Goal: Transaction & Acquisition: Obtain resource

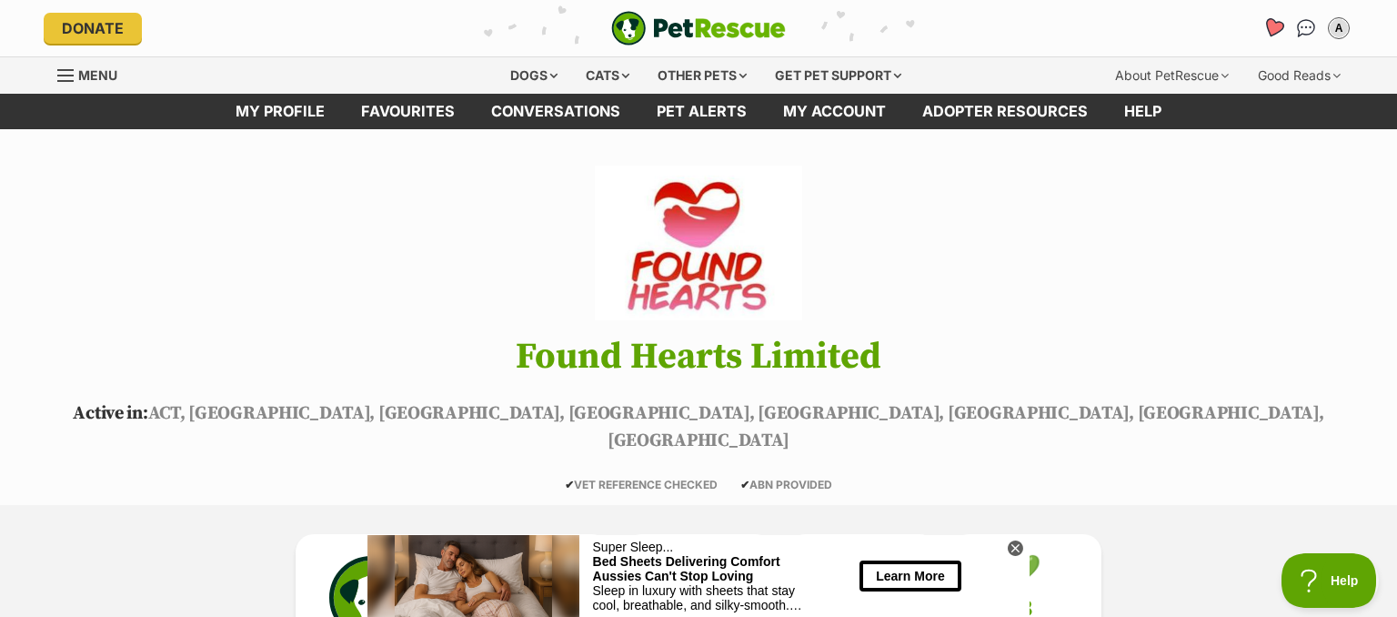
click at [1272, 27] on icon "Favourites" at bounding box center [1274, 27] width 22 height 21
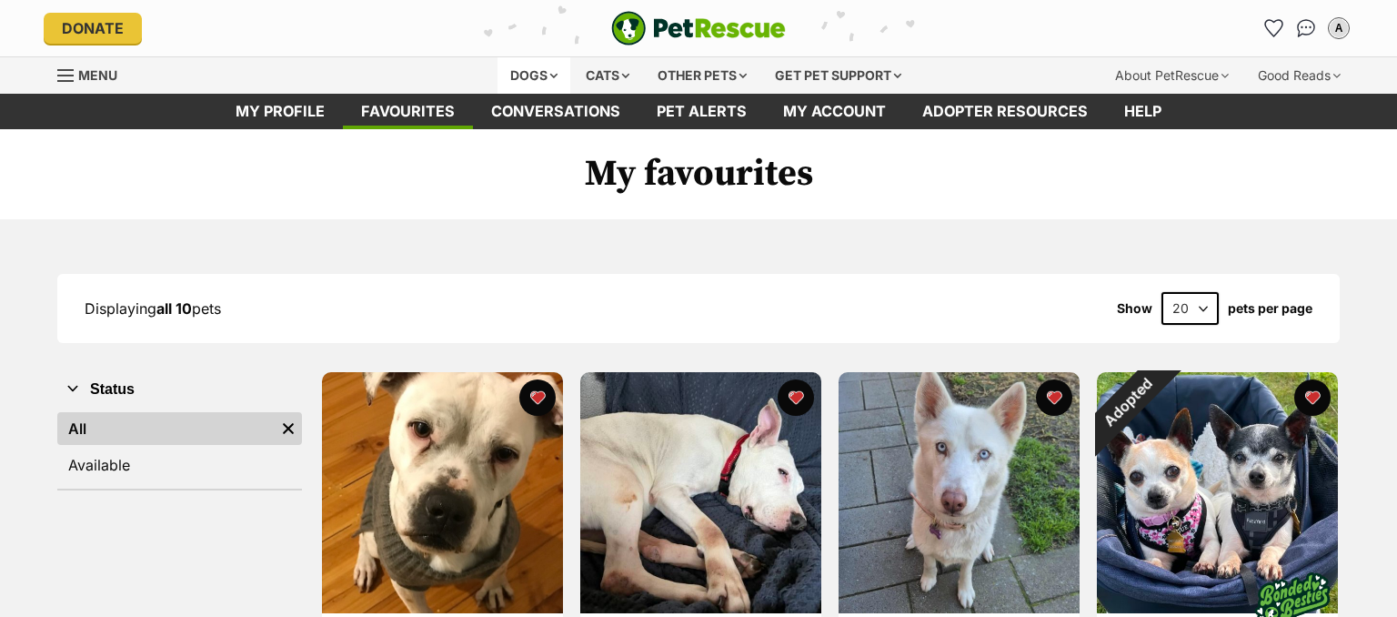
click at [518, 75] on div "Dogs" at bounding box center [534, 75] width 73 height 36
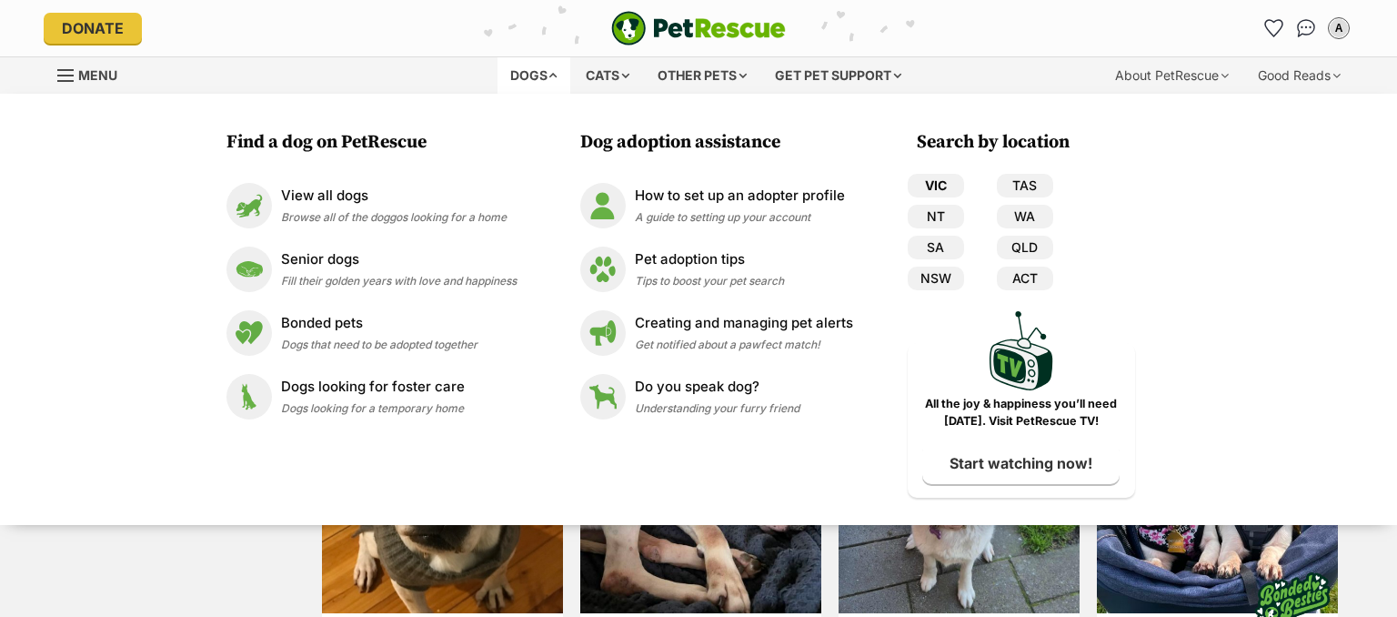
click at [933, 188] on link "VIC" at bounding box center [936, 186] width 56 height 24
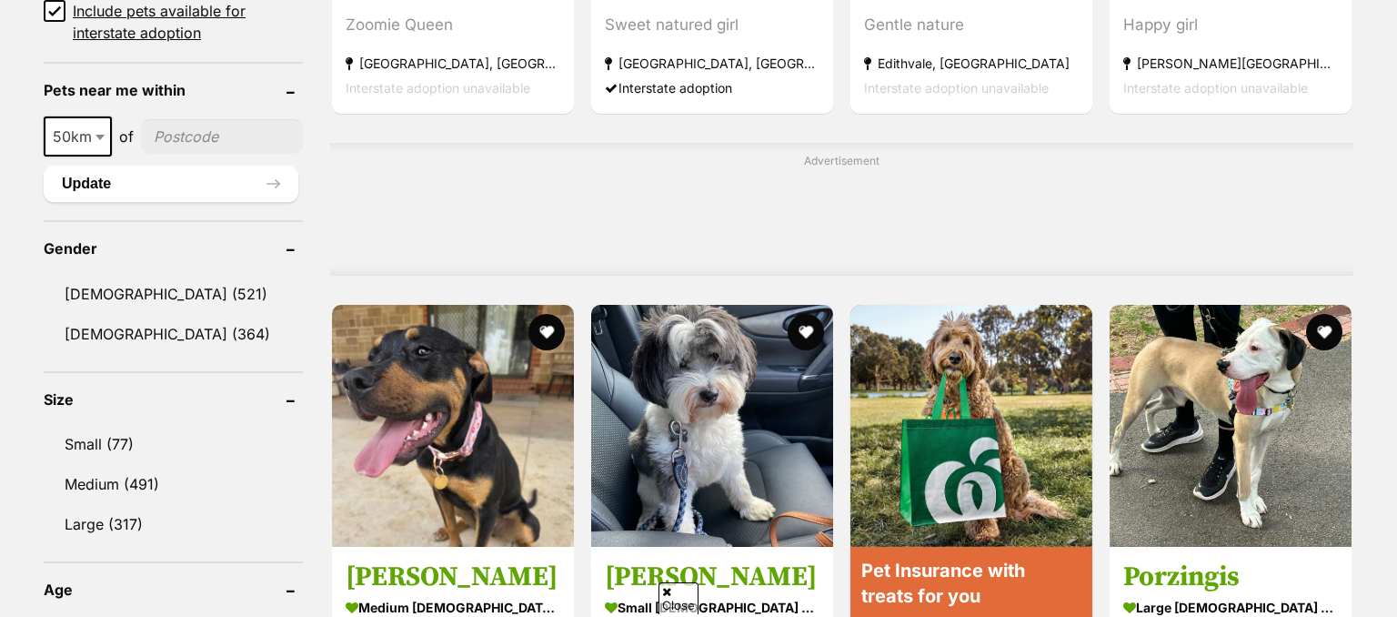
scroll to position [1729, 0]
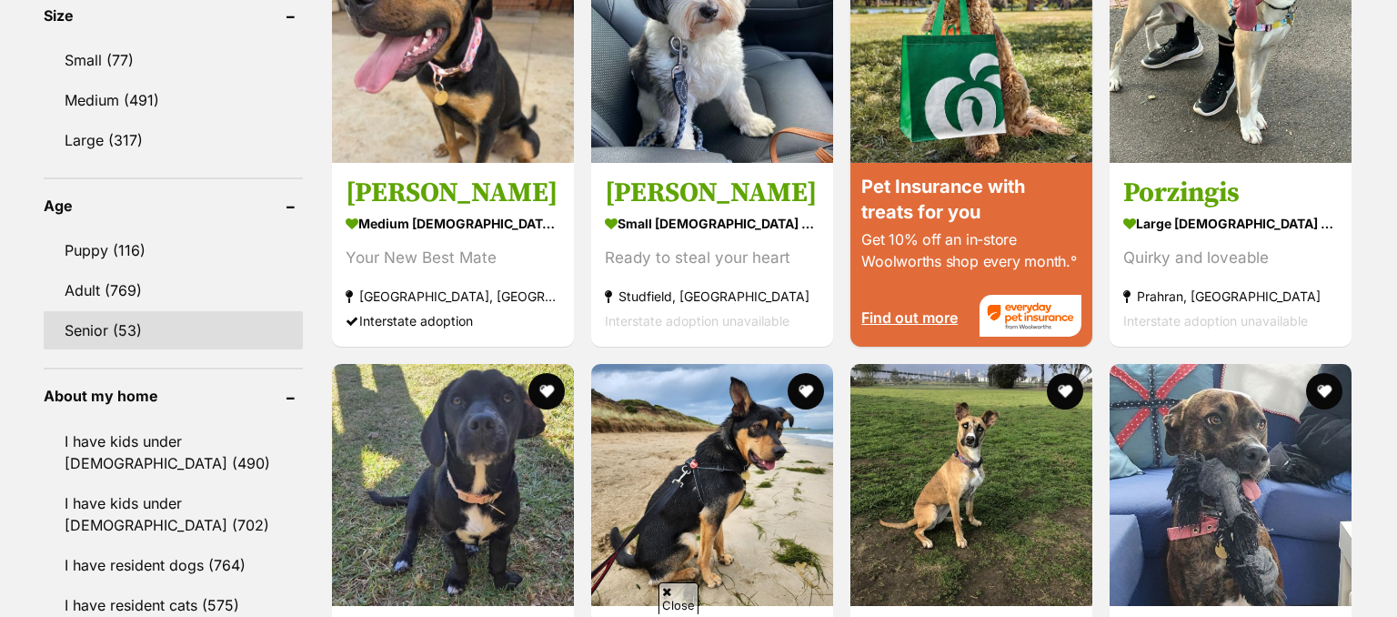
click at [126, 324] on link "Senior (53)" at bounding box center [173, 330] width 259 height 38
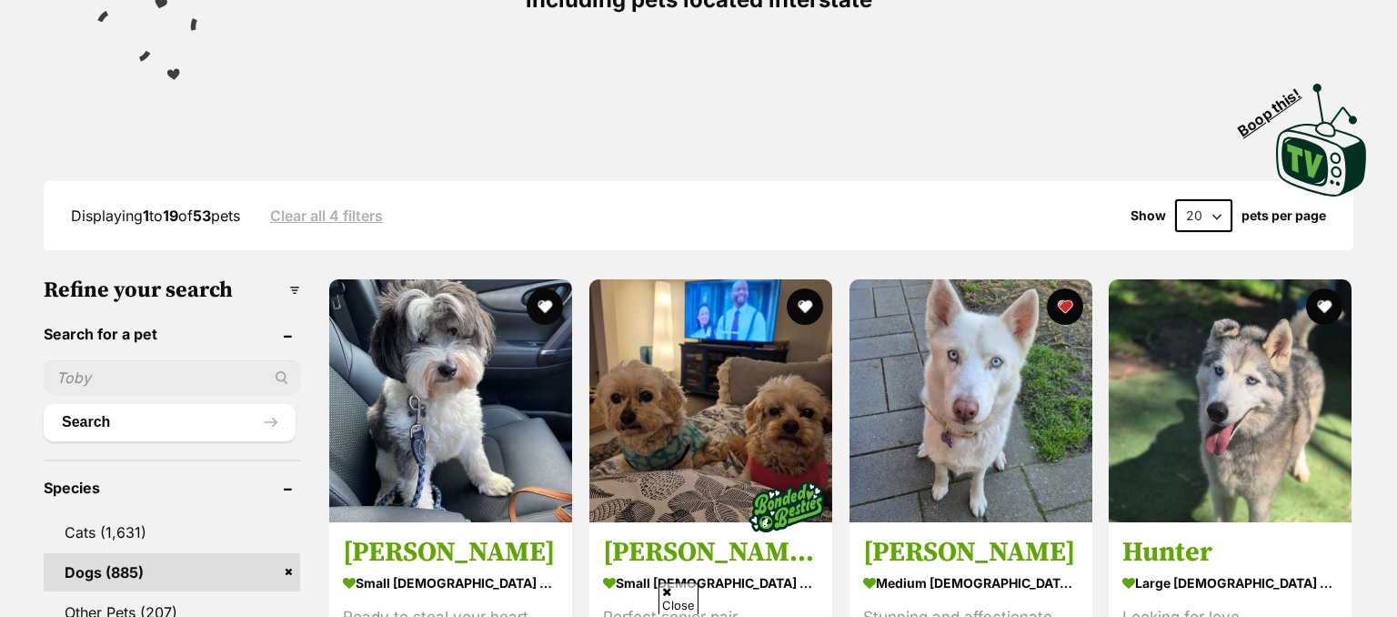
scroll to position [287, 0]
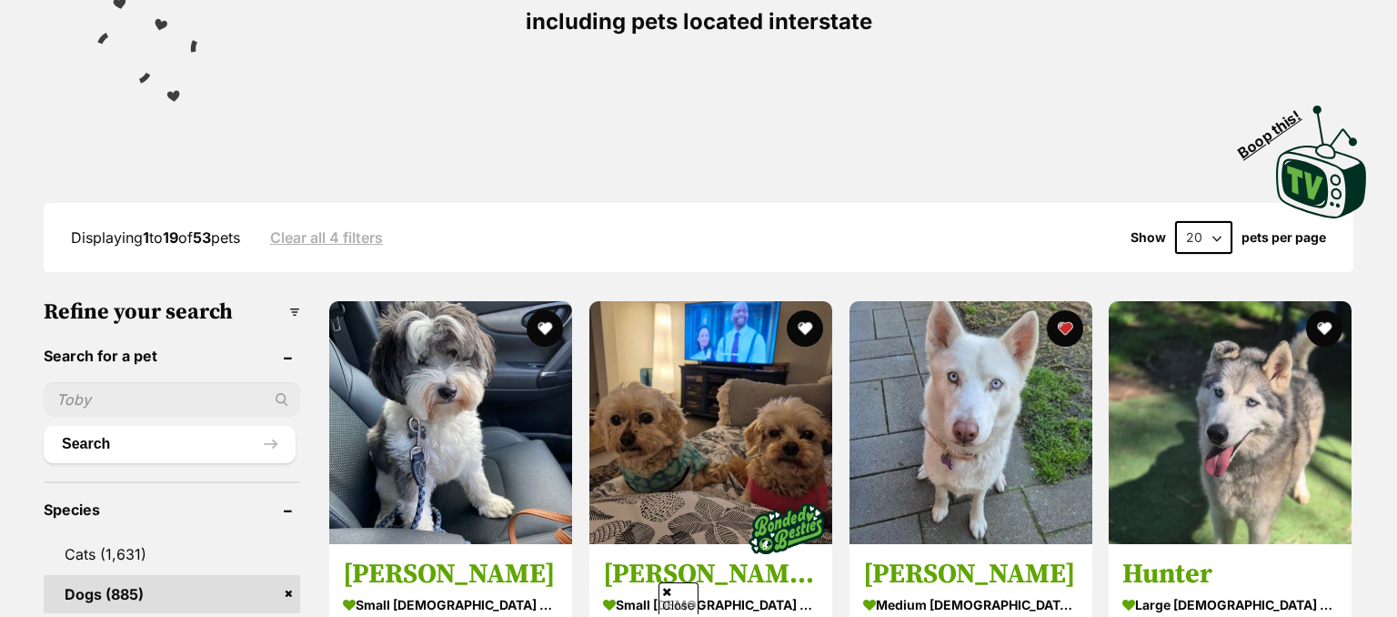
click at [1175, 221] on select "20 40 60" at bounding box center [1203, 237] width 57 height 33
select select "60"
click option "60" at bounding box center [0, 0] width 0 height 0
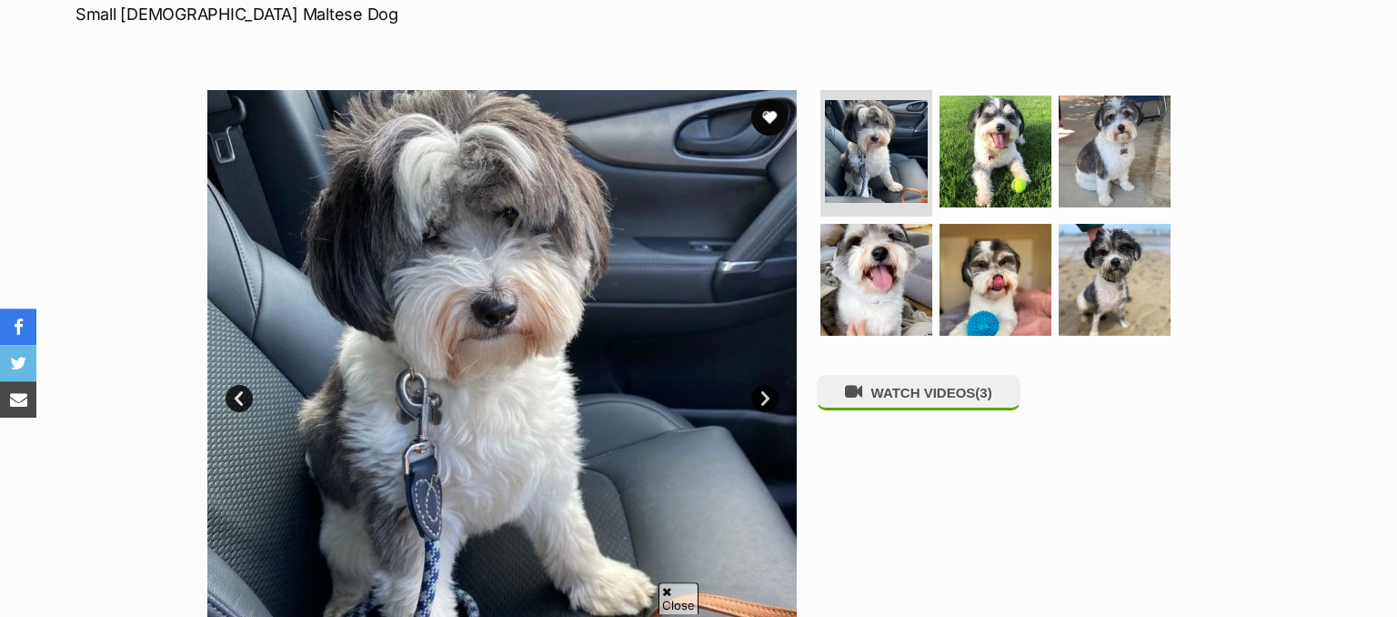
scroll to position [287, 0]
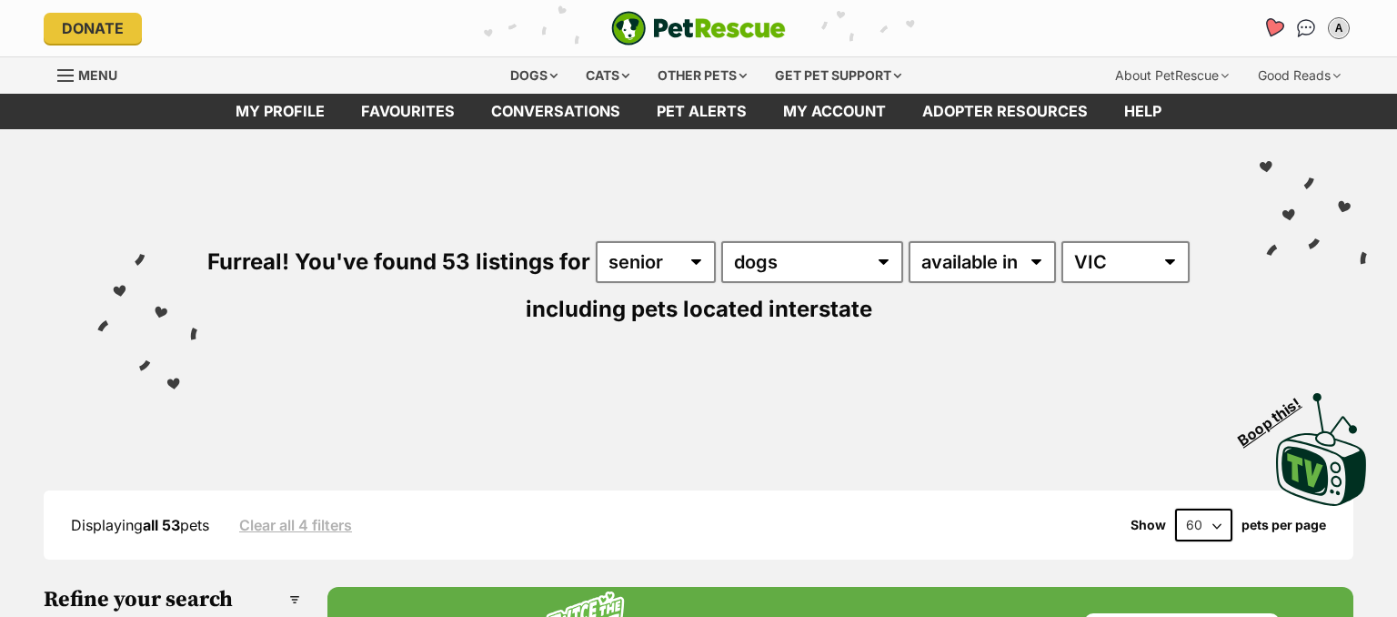
click at [1272, 27] on icon "Favourites" at bounding box center [1274, 27] width 22 height 21
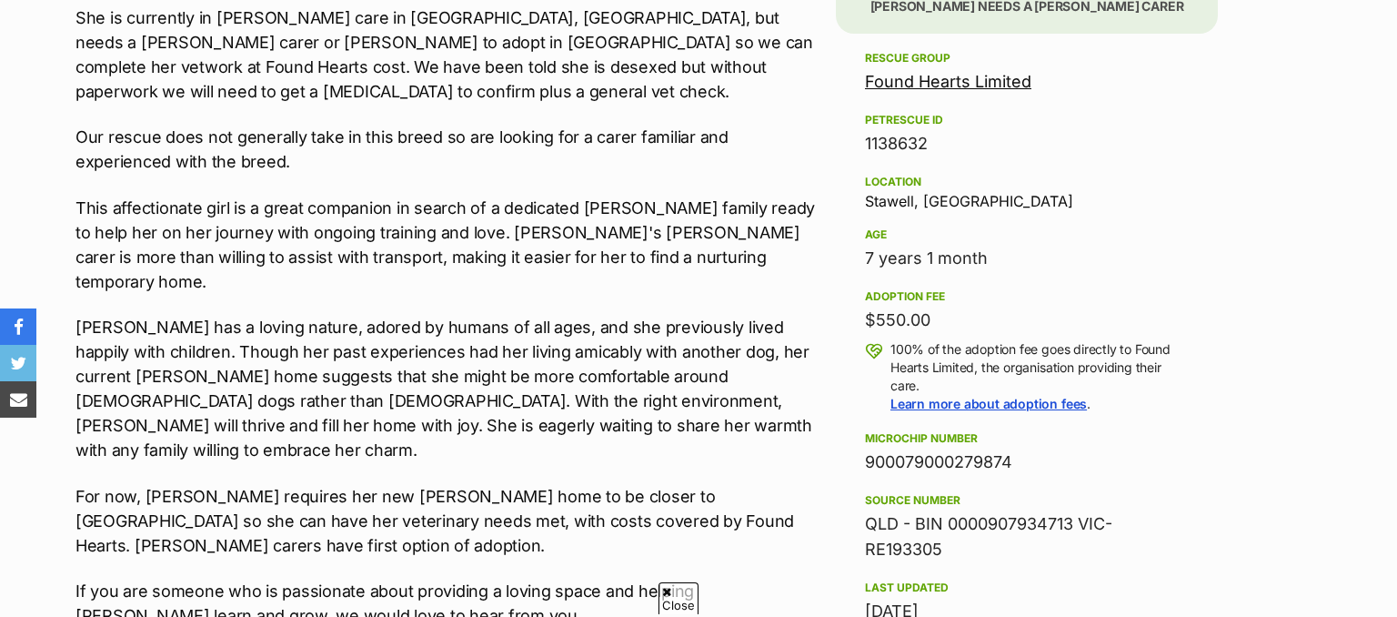
scroll to position [1441, 0]
